Goal: Task Accomplishment & Management: Complete application form

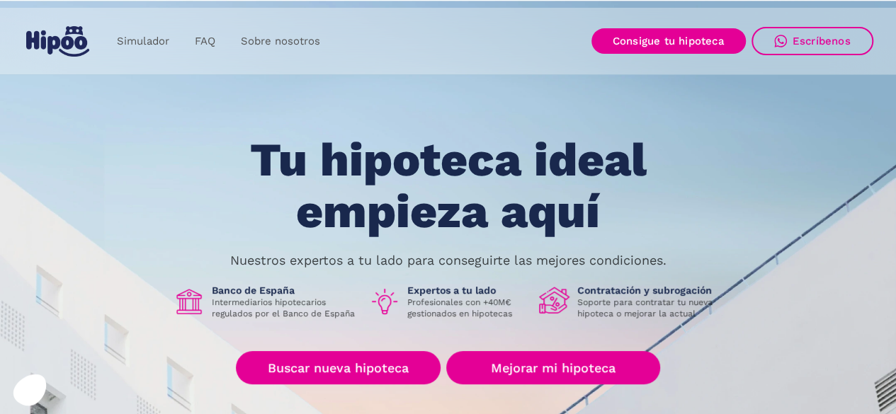
scroll to position [71, 0]
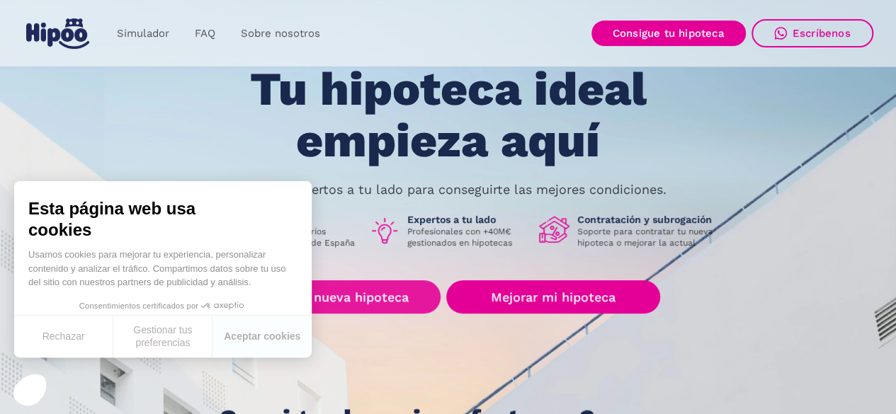
click at [310, 300] on div "Esta página web usa cookies Usamos cookies para mejorar tu experiencia, persona…" at bounding box center [163, 269] width 298 height 176
click at [339, 305] on link "Buscar nueva hipoteca" at bounding box center [338, 297] width 205 height 33
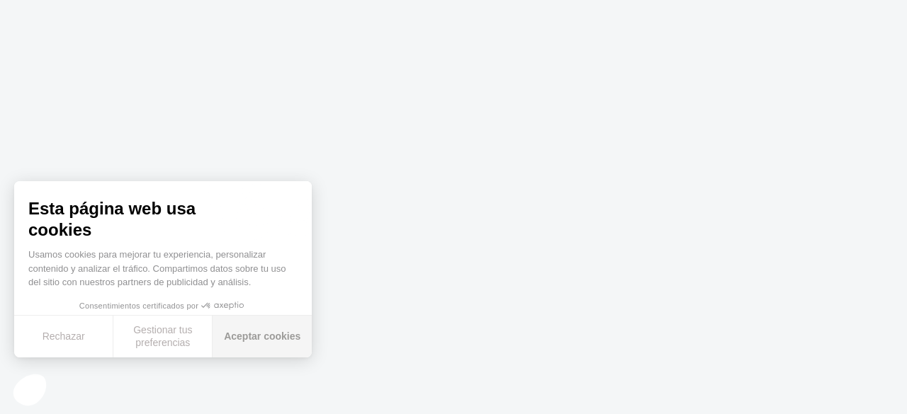
click at [234, 335] on button "Aceptar cookies" at bounding box center [262, 337] width 99 height 42
